Goal: Find specific fact: Find specific fact

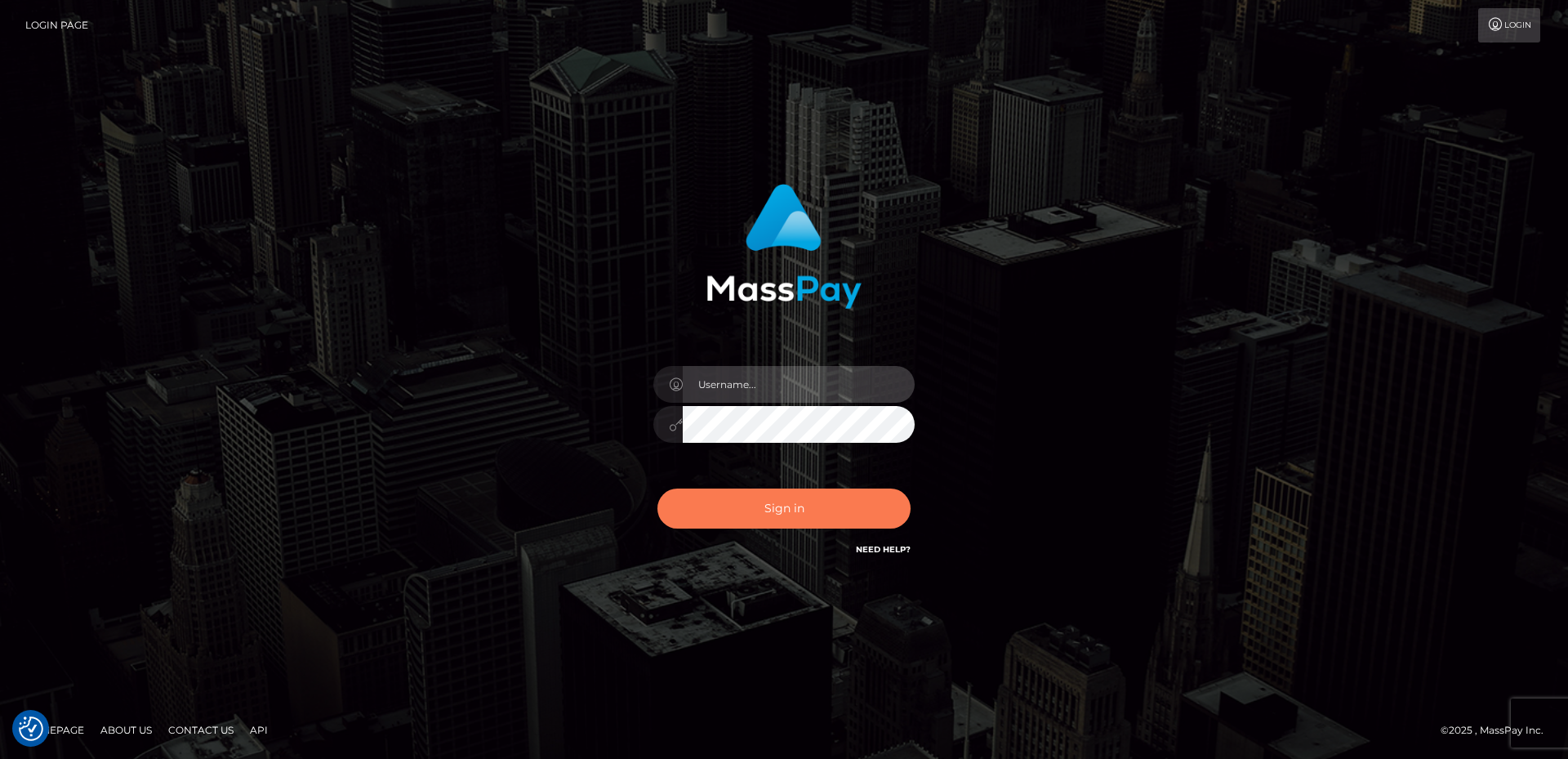
type input "David.B2Sprin"
click at [797, 520] on button "Sign in" at bounding box center [784, 508] width 254 height 40
type input "David.B2Sprin"
click at [796, 520] on button "Sign in" at bounding box center [784, 508] width 254 height 40
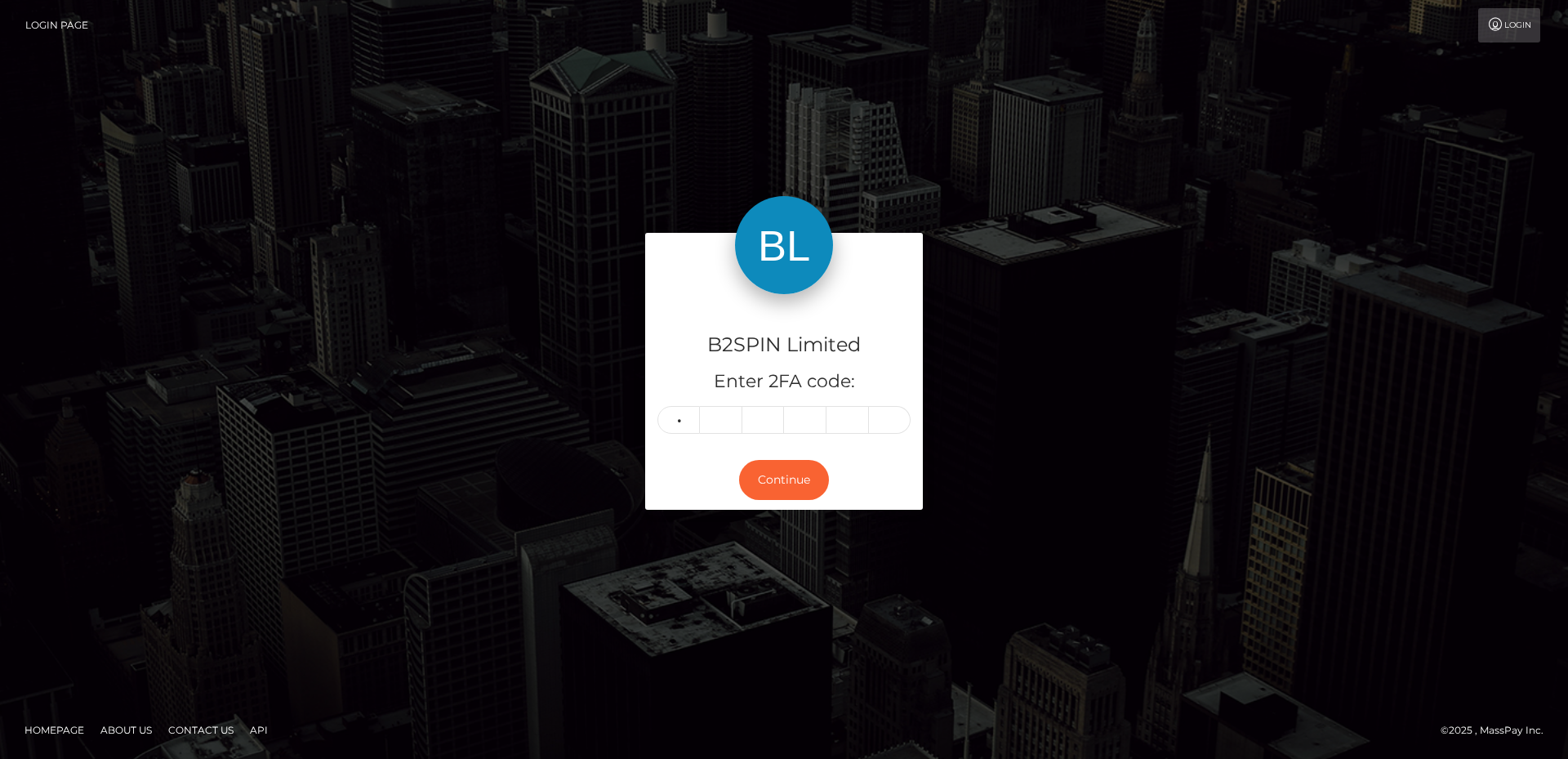
type input "8"
type input "0"
type input "4"
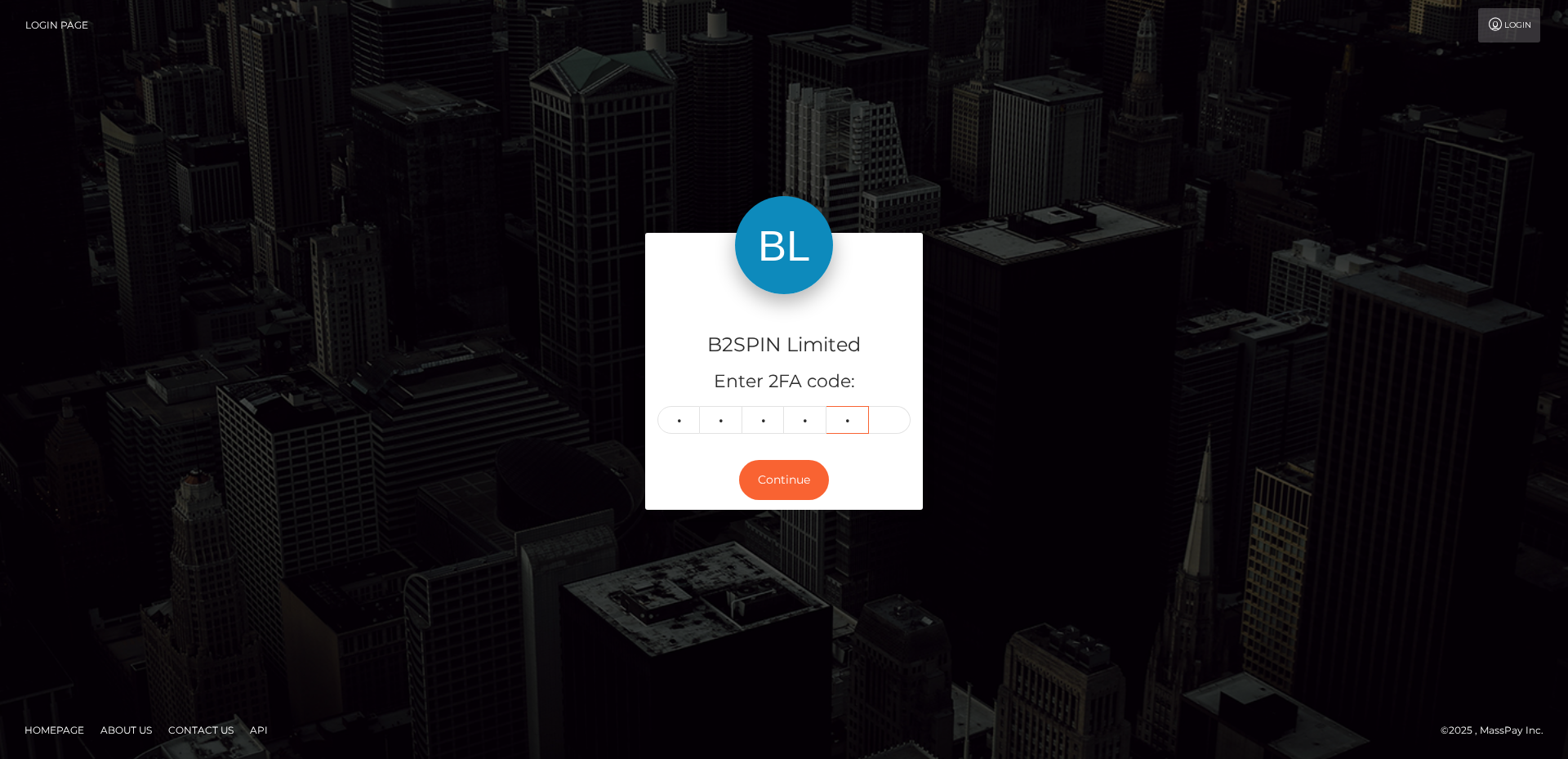
type input "4"
click at [810, 478] on button "Continue" at bounding box center [784, 480] width 90 height 40
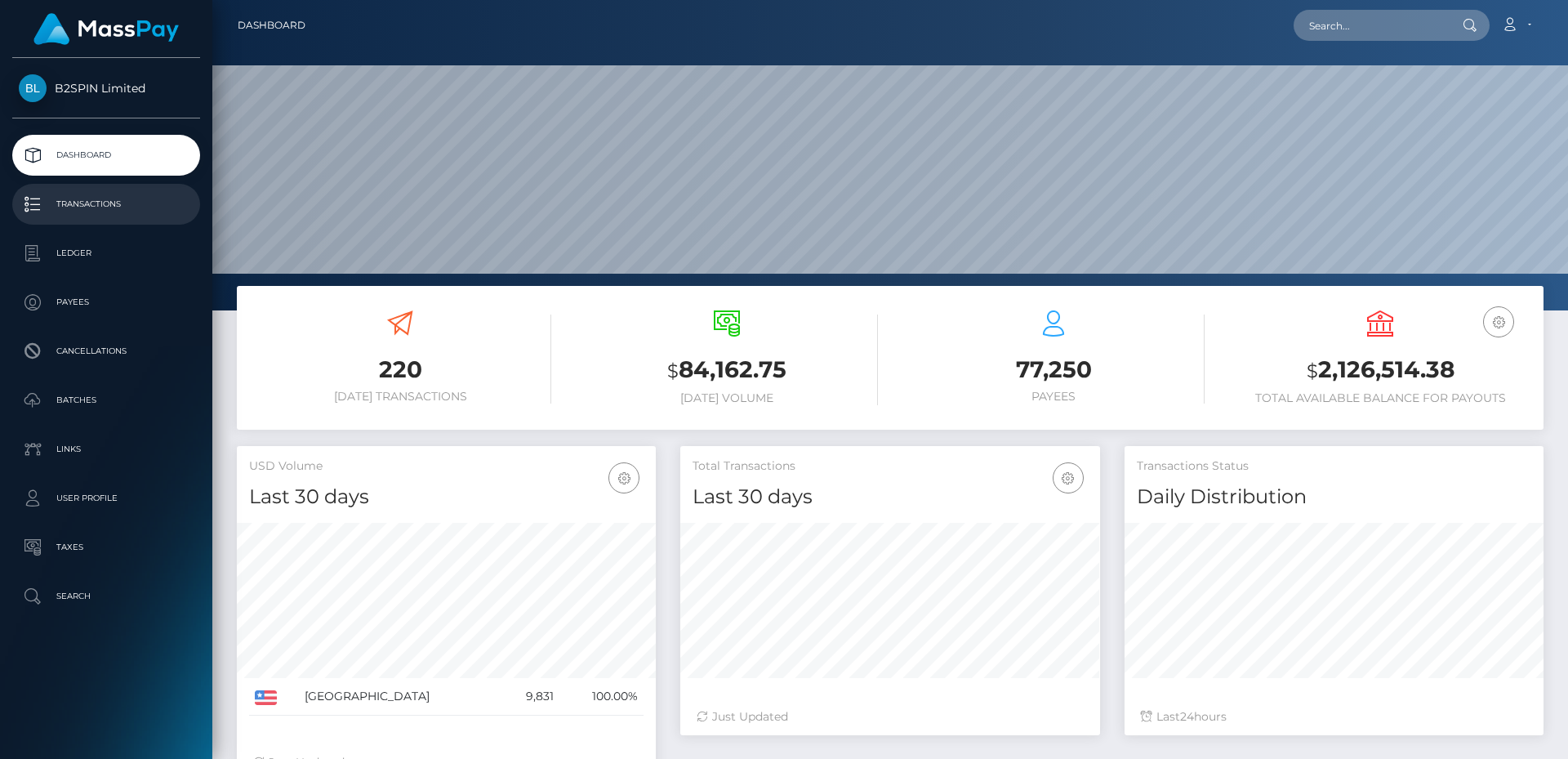
scroll to position [290, 419]
click at [142, 200] on p "Transactions" at bounding box center [106, 204] width 175 height 25
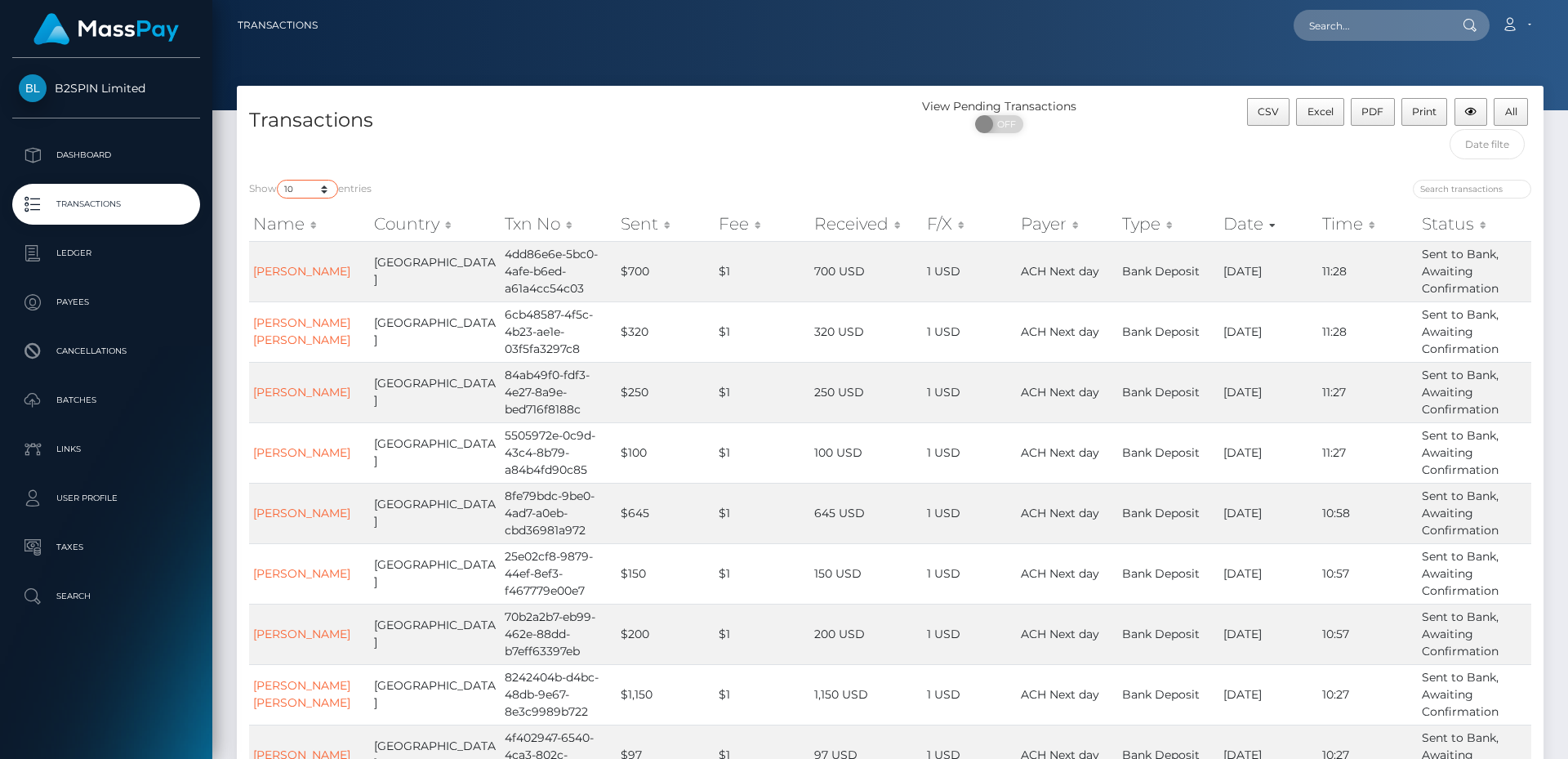
click at [316, 192] on select "10 25 50 100 250 500 1,000 3,500" at bounding box center [308, 189] width 61 height 19
select select "3500"
click at [278, 180] on select "10 25 50 100 250 500 1,000 3,500" at bounding box center [308, 189] width 61 height 19
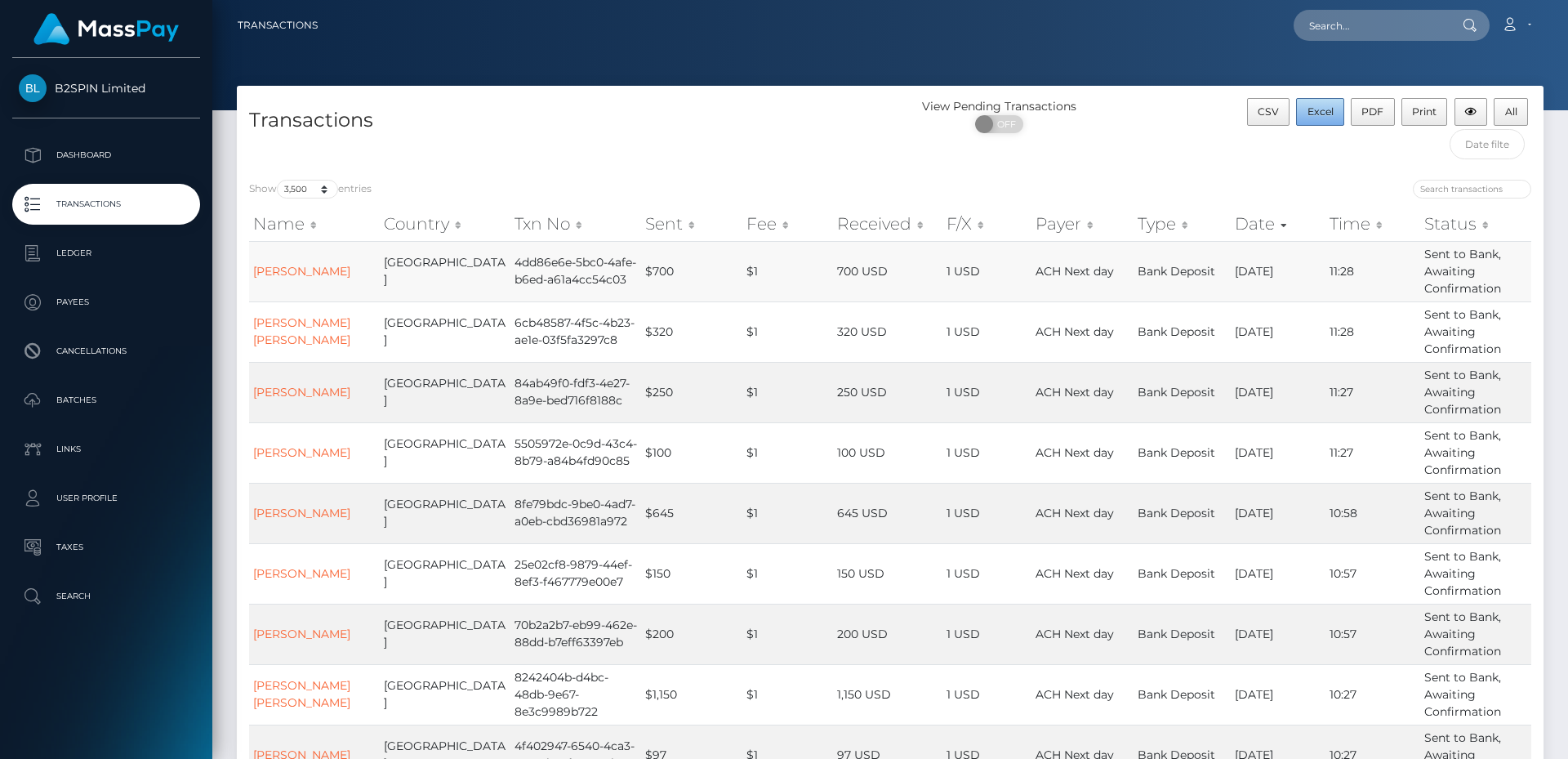
drag, startPoint x: 1324, startPoint y: 121, endPoint x: 1185, endPoint y: 268, distance: 202.3
click at [1324, 121] on button "Excel" at bounding box center [1320, 112] width 48 height 28
click at [1348, 37] on input "text" at bounding box center [1371, 25] width 154 height 31
click at [665, 111] on h4 "Transactions" at bounding box center [562, 120] width 629 height 29
click at [1333, 38] on input "text" at bounding box center [1371, 25] width 154 height 31
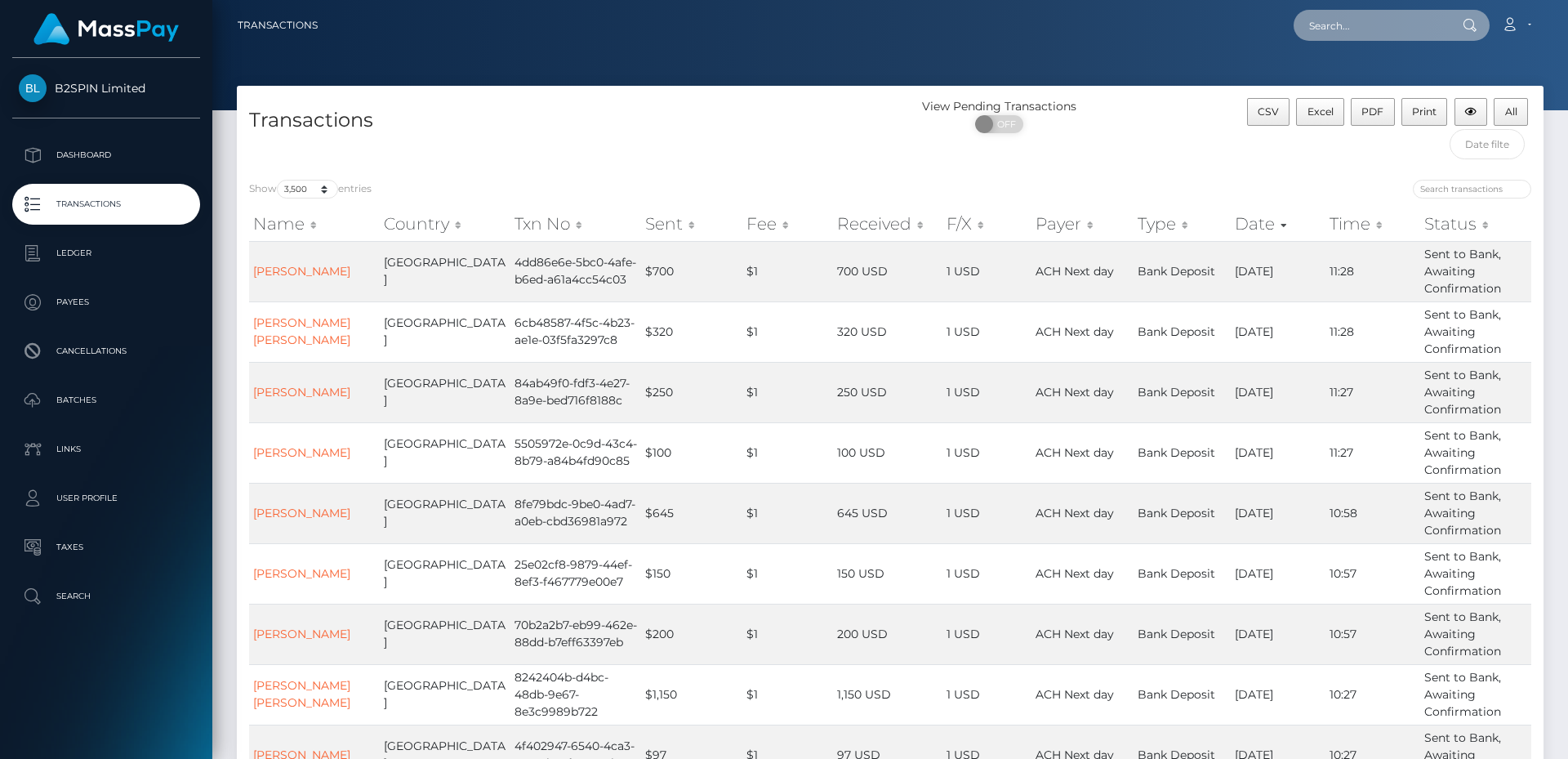
paste input "playfame-1456107342"
type input "playfame-1456107342"
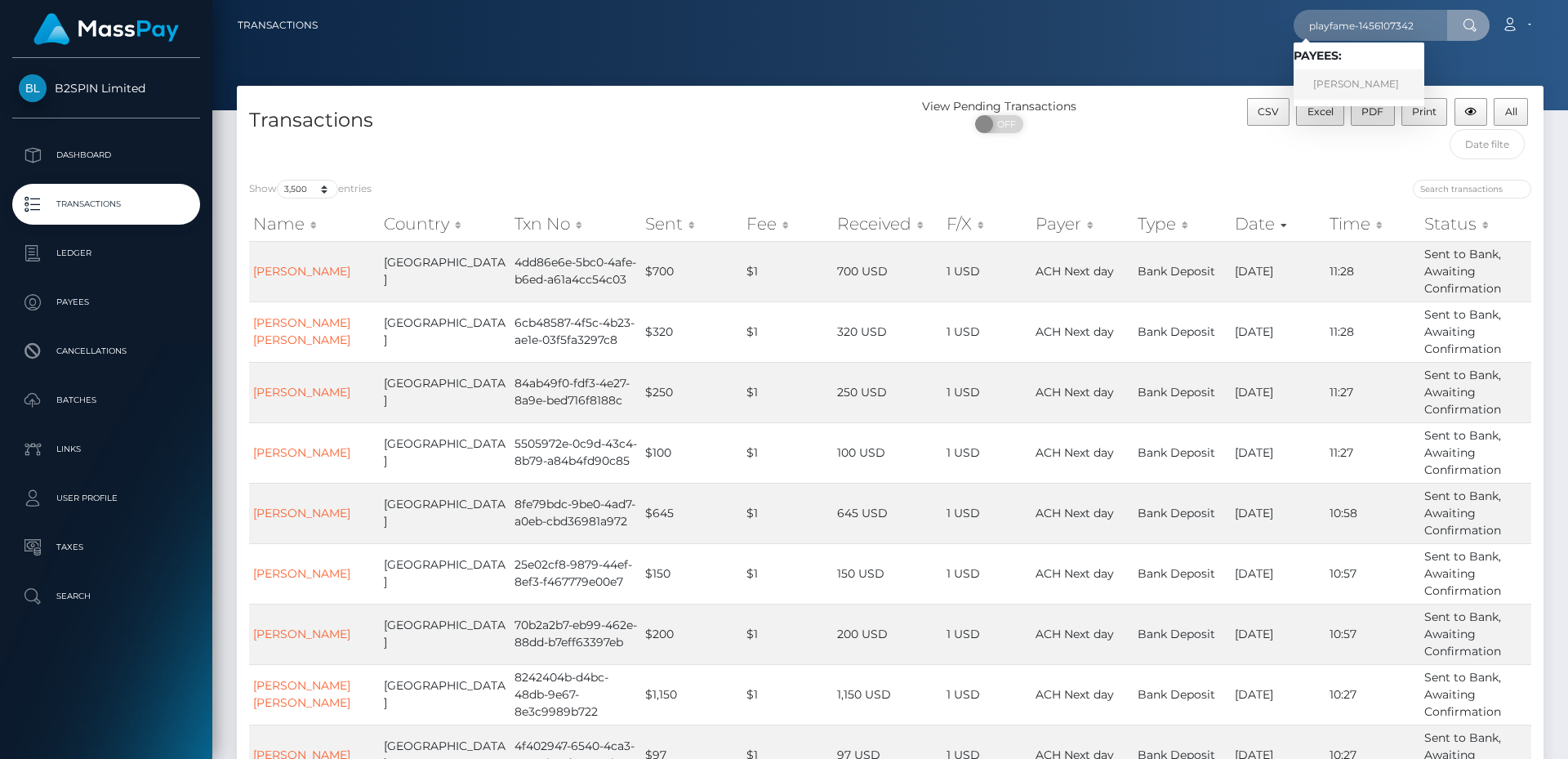
click at [1353, 90] on link "SCOTT NABONNE" at bounding box center [1359, 84] width 130 height 31
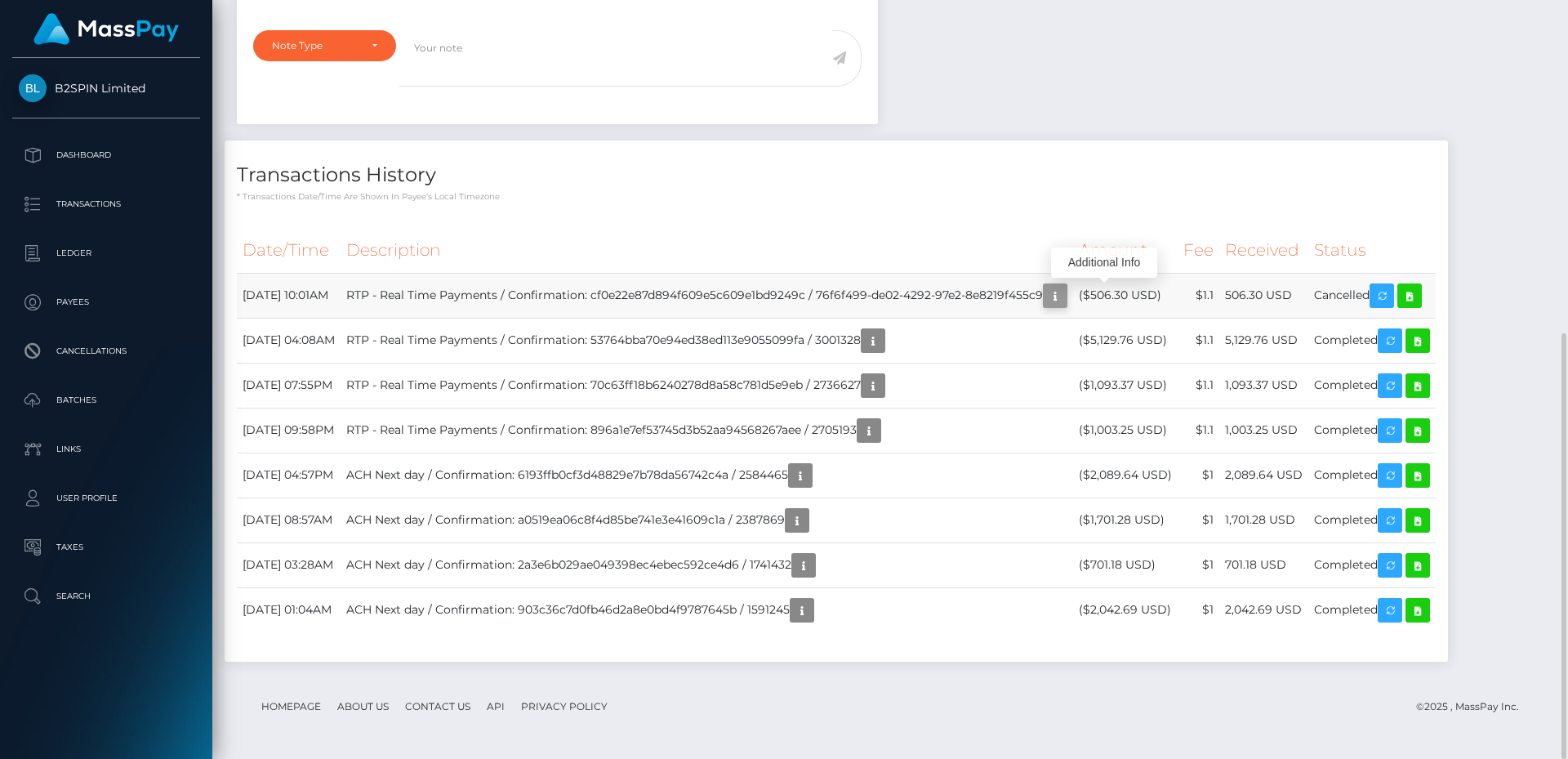
scroll to position [196, 419]
click at [1065, 299] on icon "button" at bounding box center [1055, 296] width 20 height 21
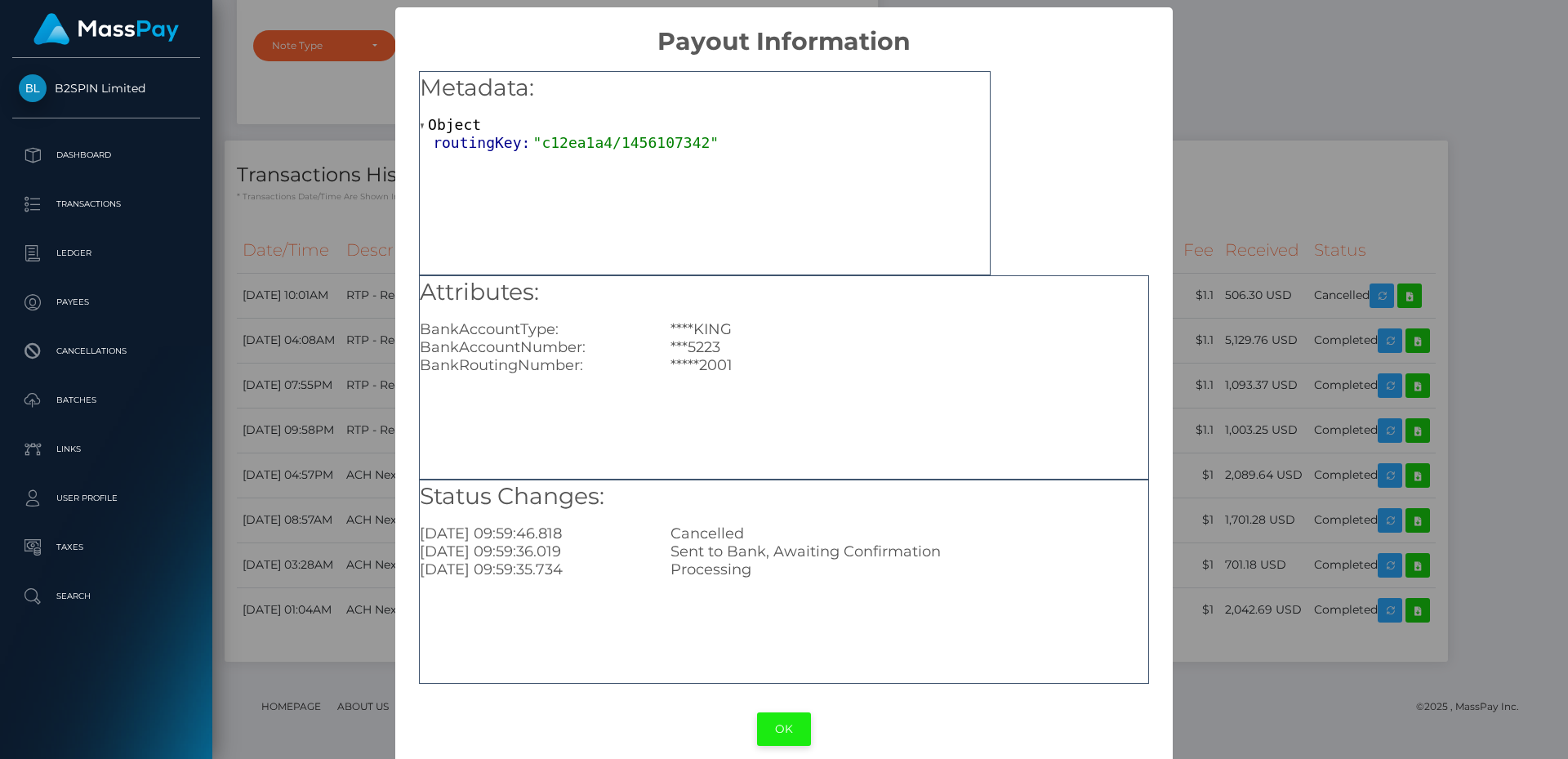
click at [792, 717] on button "OK" at bounding box center [784, 729] width 54 height 34
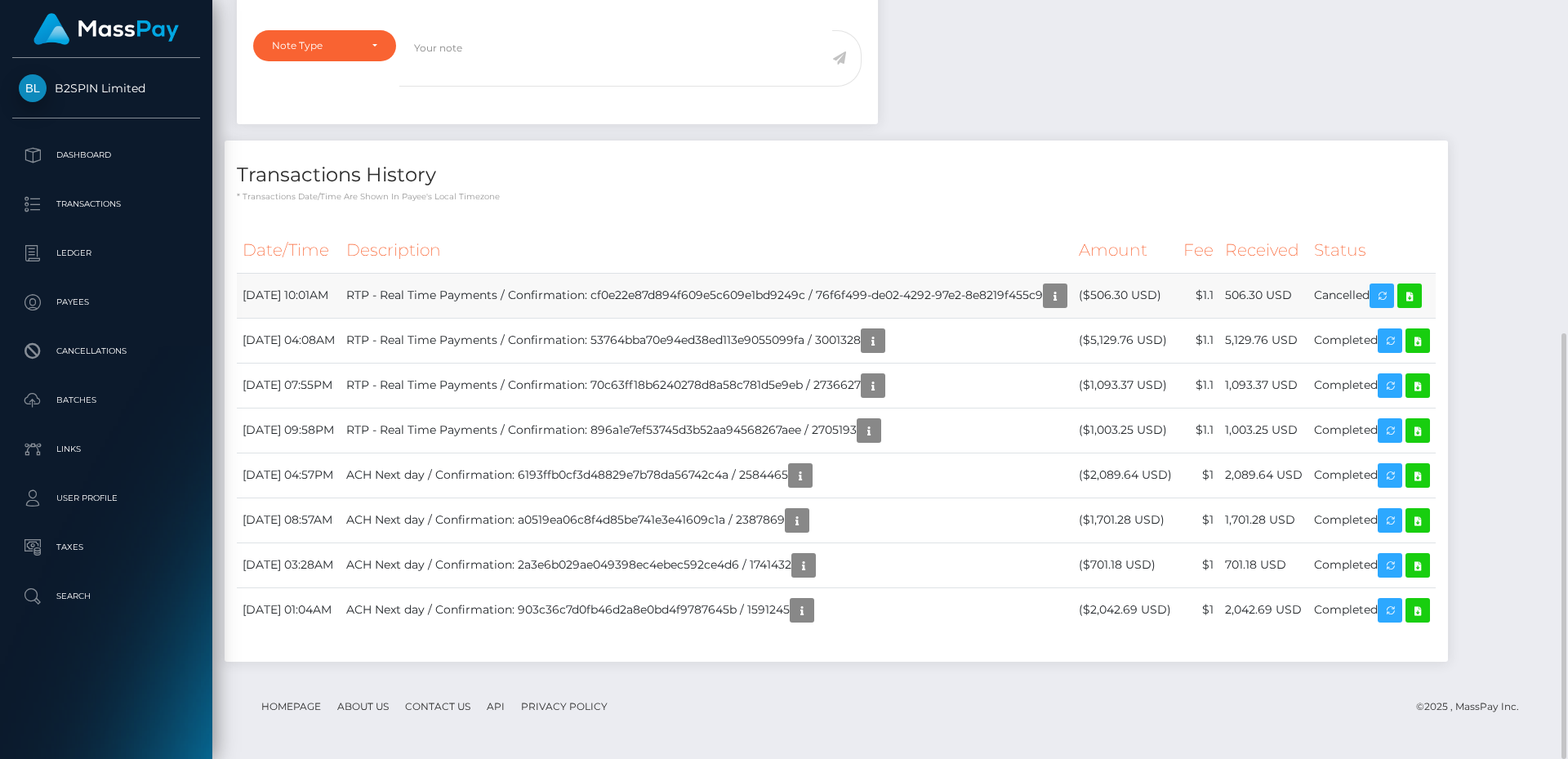
drag, startPoint x: 567, startPoint y: 294, endPoint x: 665, endPoint y: 291, distance: 98.0
click at [665, 291] on td "RTP - Real Time Payments / Confirmation: cf0e22e87d894f609e5c609e1bd9249c / 76f…" at bounding box center [707, 295] width 732 height 45
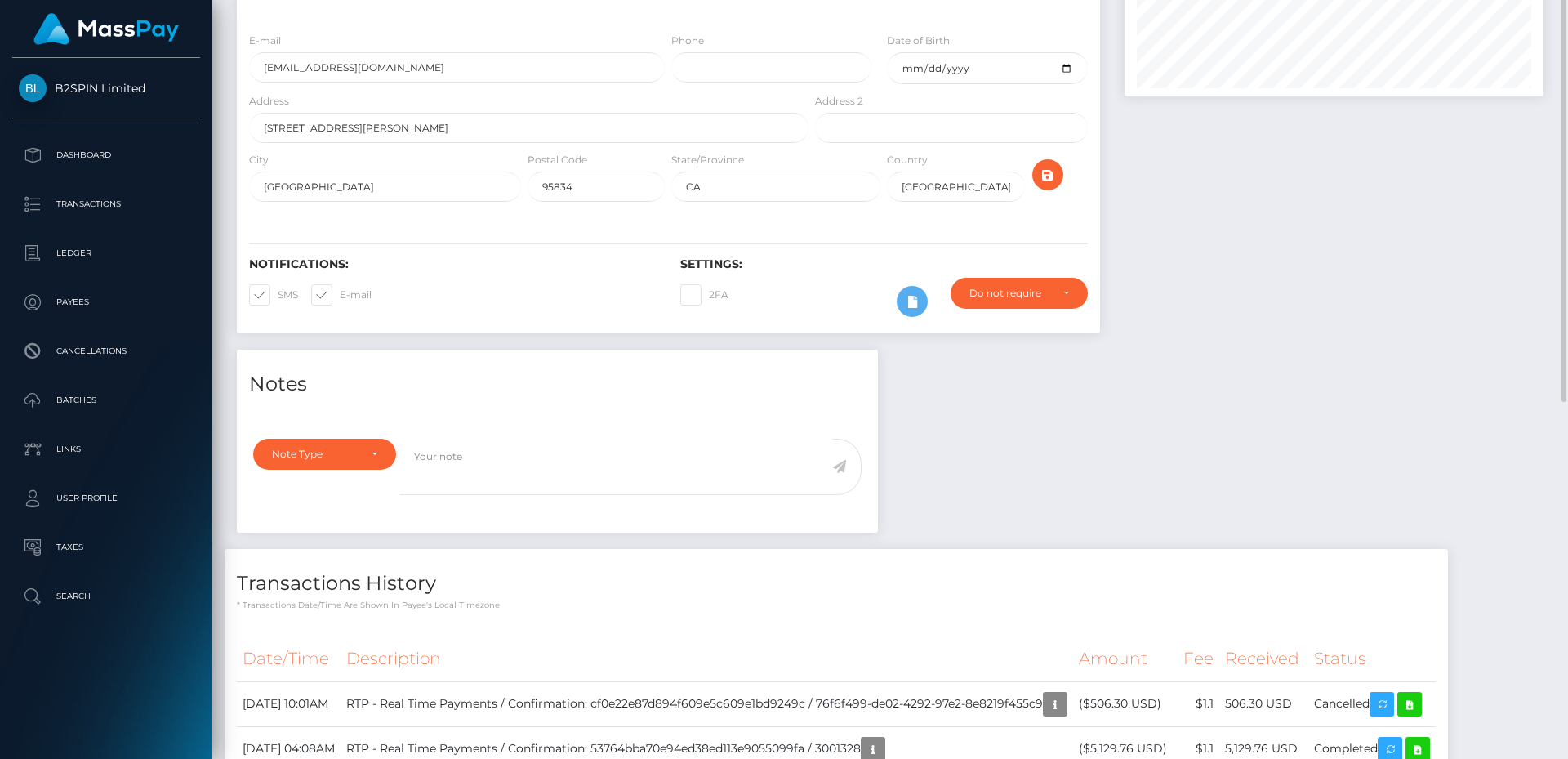
scroll to position [0, 0]
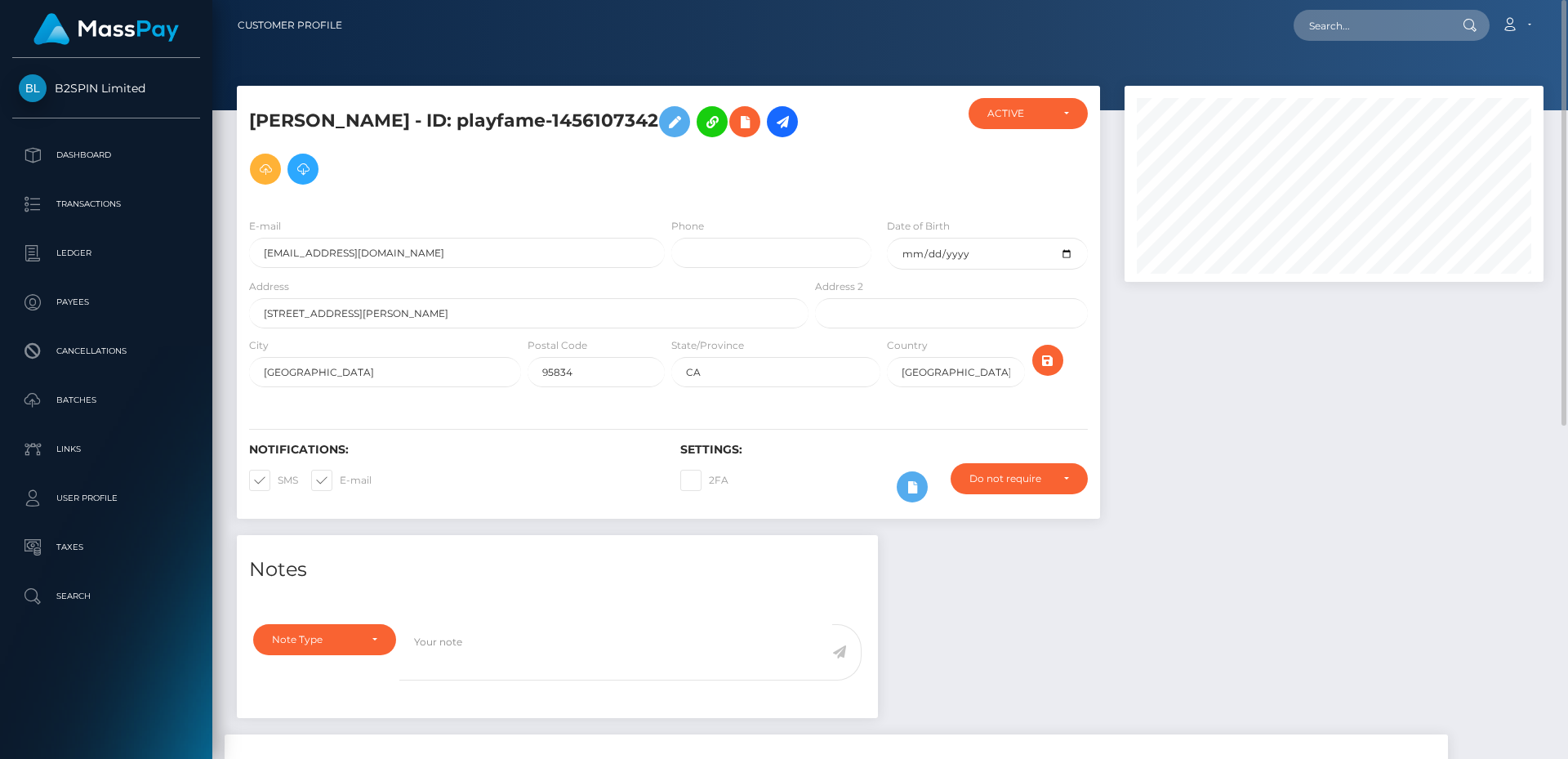
click at [617, 126] on h5 "[PERSON_NAME] - ID: playfame-1456107342" at bounding box center [524, 145] width 551 height 95
copy h5 "1456107342"
